Goal: Information Seeking & Learning: Learn about a topic

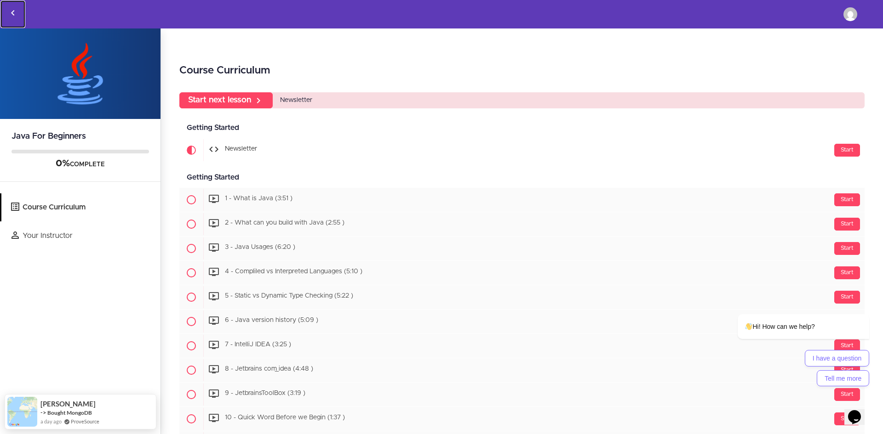
click at [21, 14] on link "Back to courses" at bounding box center [12, 14] width 25 height 28
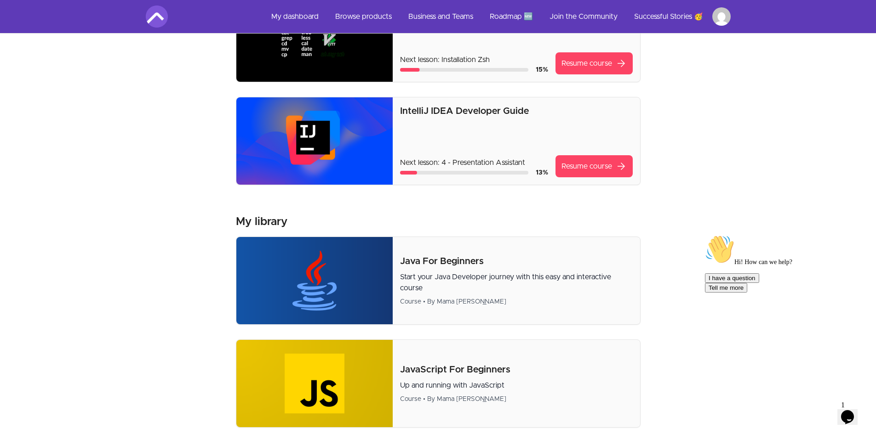
scroll to position [92, 0]
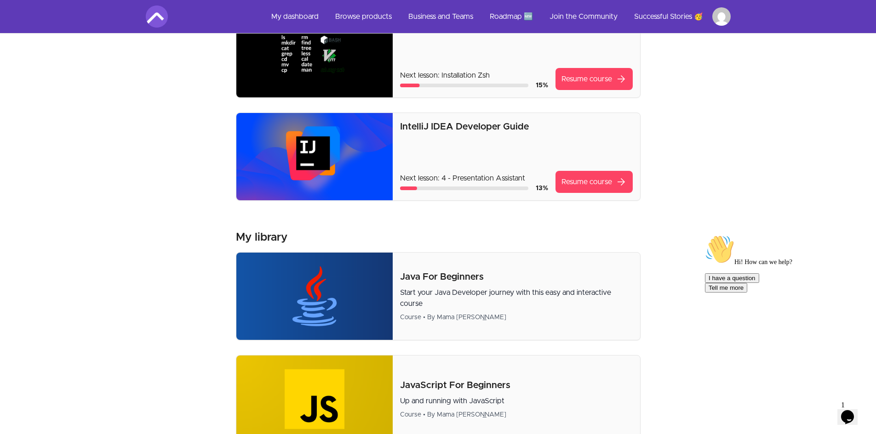
click at [490, 151] on div "IntelliJ IDEA Developer Guide Next lesson: 4 - Presentation Assistant 13 % Resu…" at bounding box center [516, 156] width 232 height 73
click at [567, 188] on link "Resume course arrow_forward" at bounding box center [593, 182] width 77 height 22
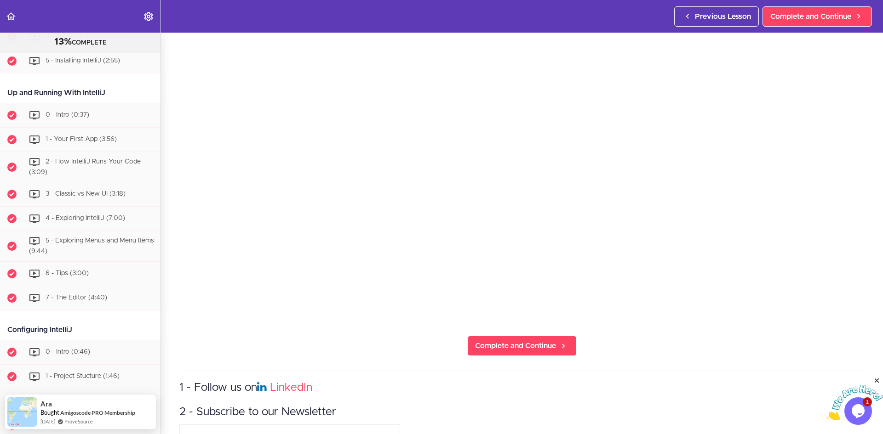
scroll to position [276, 0]
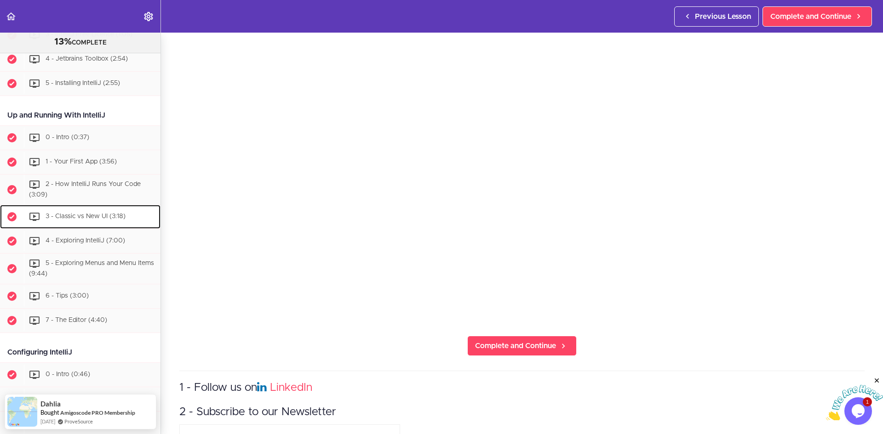
click at [109, 221] on div "3 - Classic vs New UI (3:18)" at bounding box center [92, 217] width 137 height 20
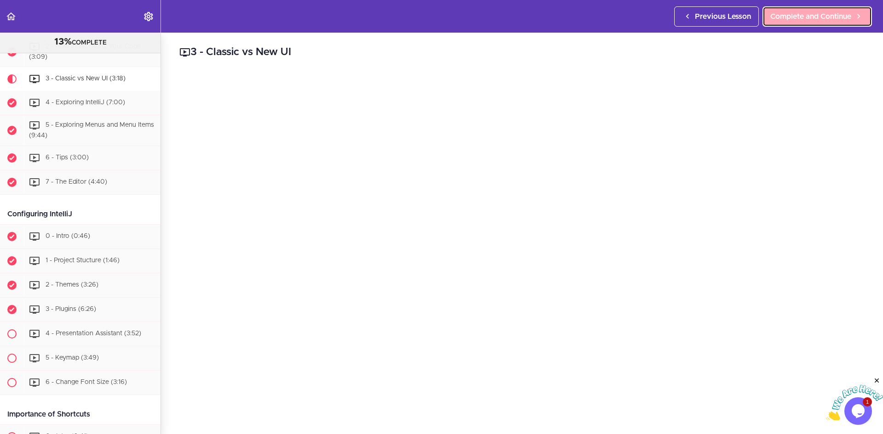
click at [785, 23] on link "Complete and Continue" at bounding box center [816, 16] width 109 height 20
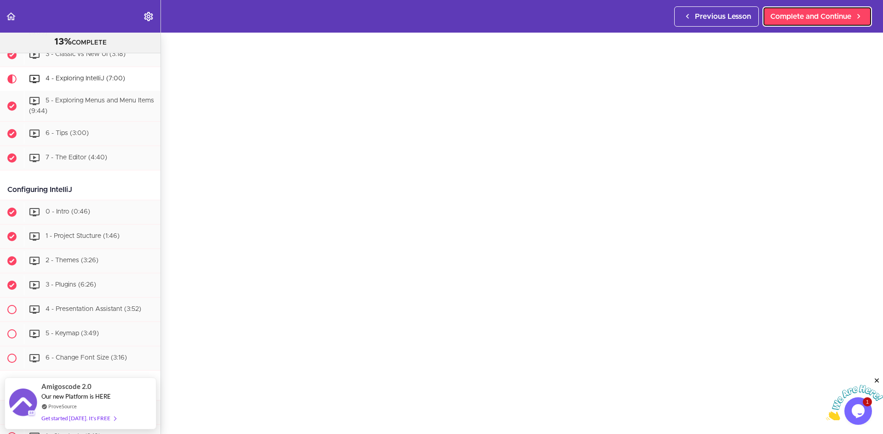
scroll to position [46, 0]
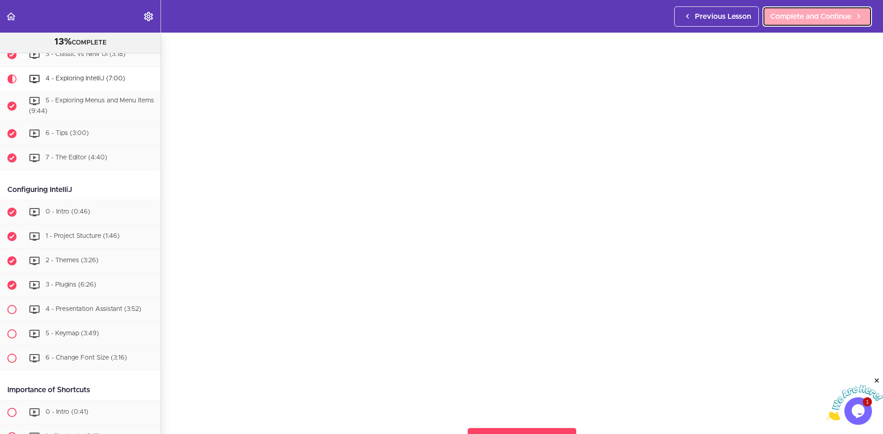
click at [792, 15] on span "Complete and Continue" at bounding box center [810, 16] width 81 height 11
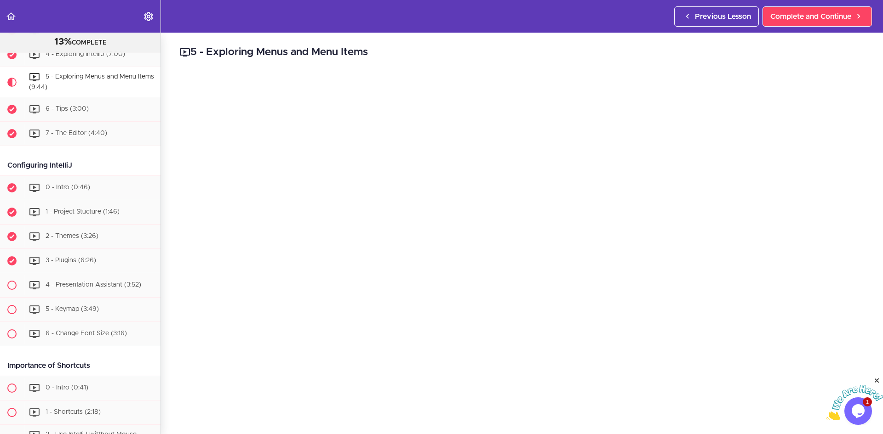
scroll to position [46, 0]
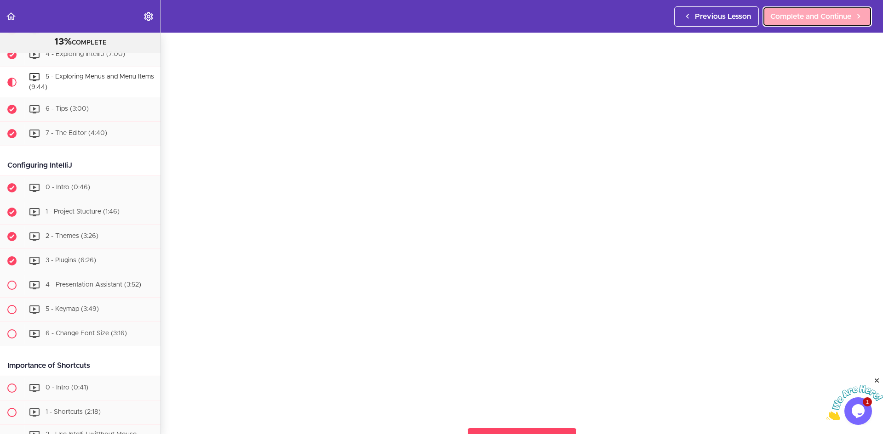
click at [803, 22] on link "Complete and Continue" at bounding box center [816, 16] width 109 height 20
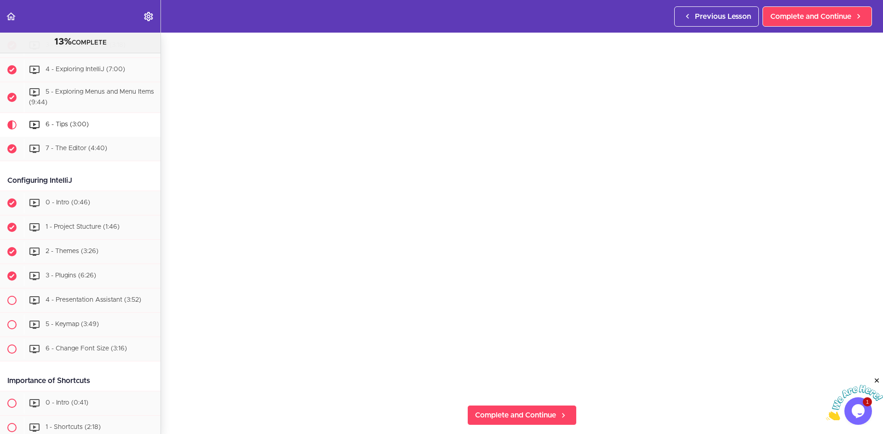
scroll to position [46, 0]
